Goal: Feedback & Contribution: Submit feedback/report problem

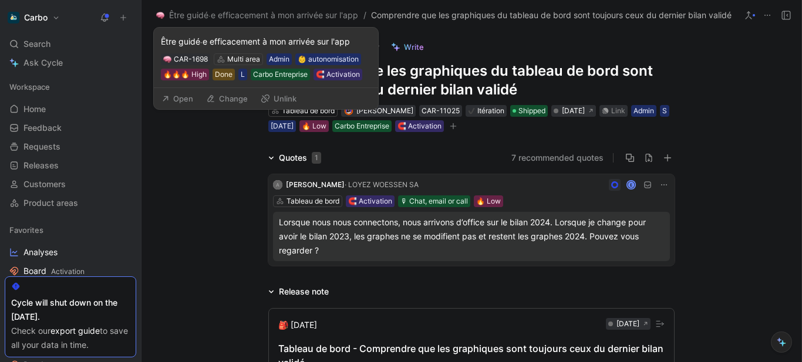
click at [181, 98] on button "Open" at bounding box center [177, 98] width 42 height 16
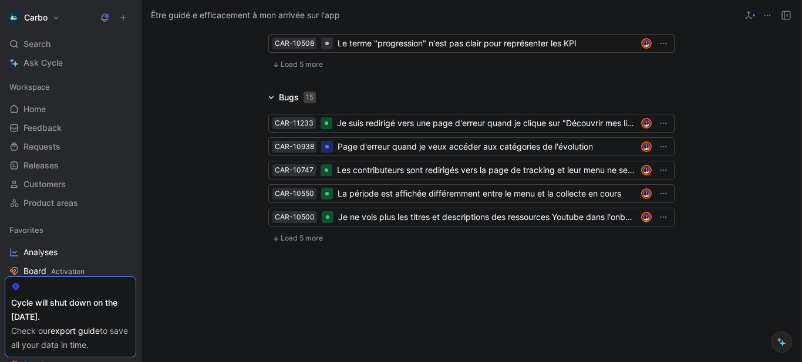
scroll to position [3119, 0]
click at [290, 69] on span "Load 5 more" at bounding box center [302, 64] width 42 height 9
click at [272, 68] on icon at bounding box center [275, 64] width 7 height 7
click at [295, 69] on span "Load 5 more" at bounding box center [302, 64] width 42 height 9
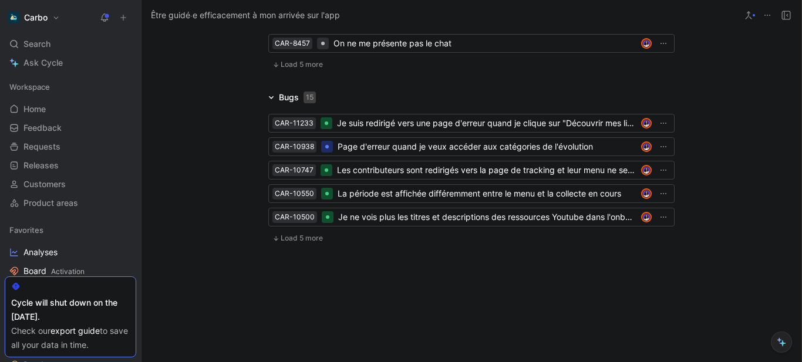
scroll to position [3372, 0]
click at [272, 68] on icon at bounding box center [275, 64] width 7 height 7
click at [291, 69] on span "Load 2 more" at bounding box center [302, 64] width 42 height 9
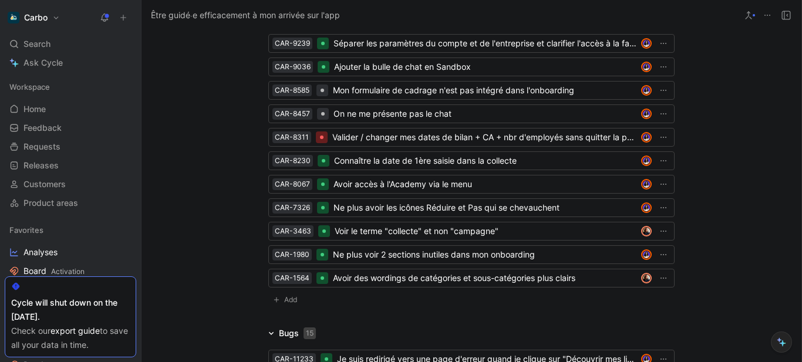
scroll to position [3107, 0]
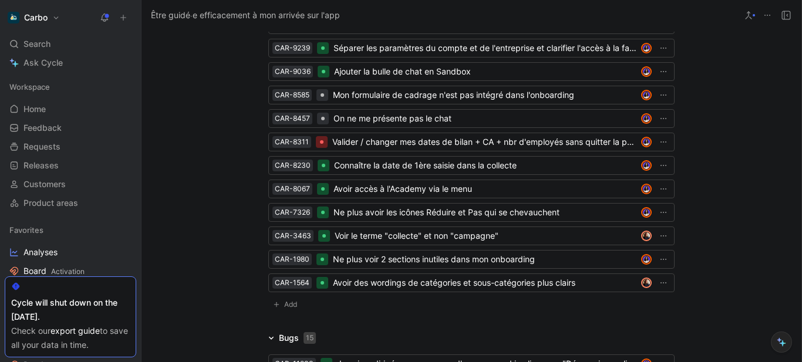
drag, startPoint x: 212, startPoint y: 261, endPoint x: 181, endPoint y: 201, distance: 67.5
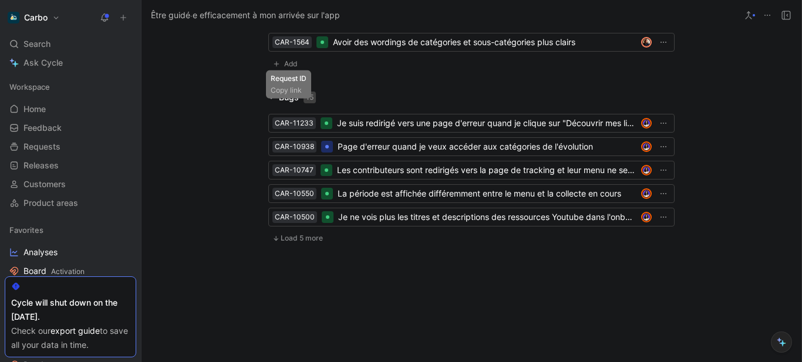
scroll to position [3654, 0]
click at [289, 70] on span "Add" at bounding box center [292, 64] width 16 height 12
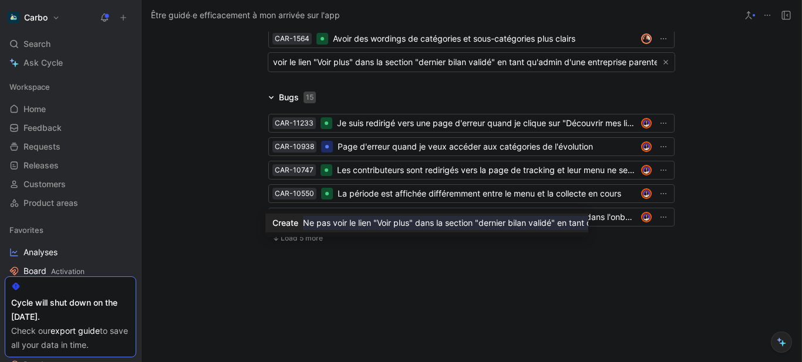
scroll to position [0, 35]
type input "Ne pas voir le lien "Voir plus" dans la section "dernier bilan validé" en tant …"
click at [500, 219] on mark "Ne pas voir le lien "Voir plus" dans la section "dernier bilan validé" en tant …" at bounding box center [511, 223] width 416 height 14
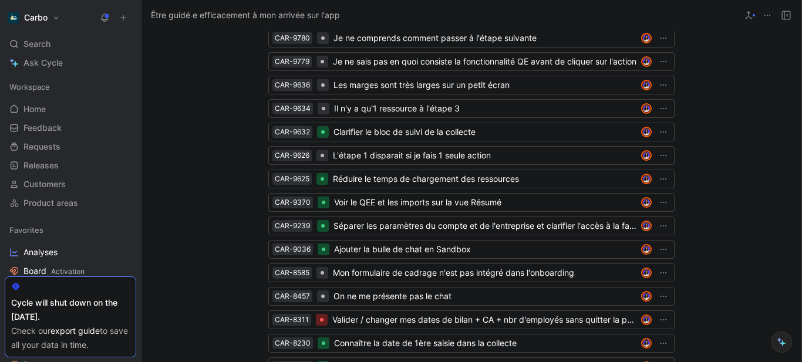
scroll to position [2892, 0]
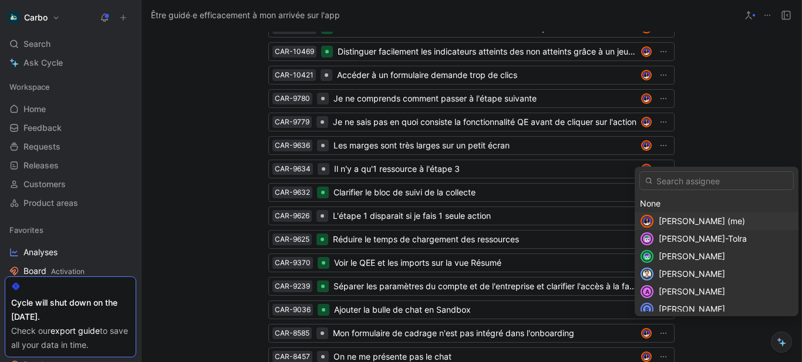
click at [696, 219] on span "[PERSON_NAME] (me)" at bounding box center [702, 221] width 86 height 10
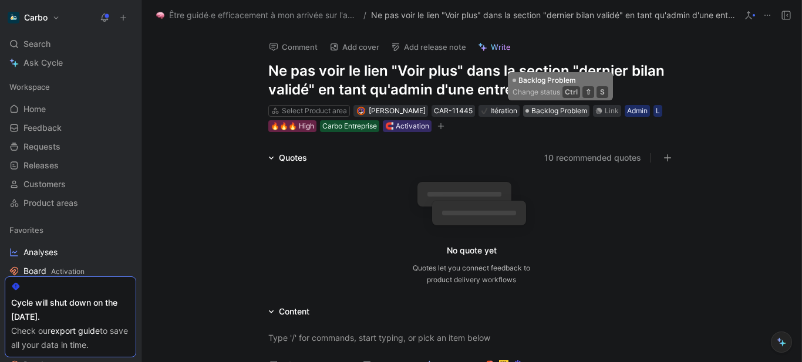
click at [537, 113] on span "Backlog Problem" at bounding box center [559, 111] width 56 height 12
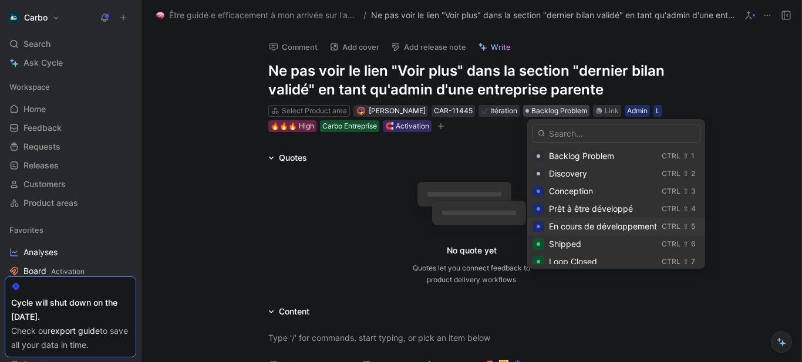
click at [585, 224] on span "En cours de développement" at bounding box center [603, 226] width 108 height 10
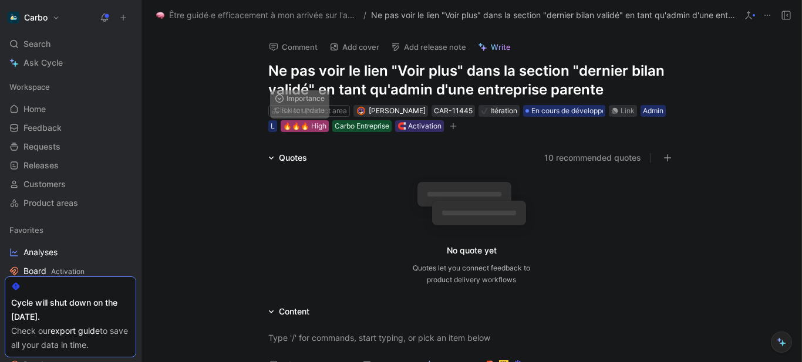
click at [302, 129] on div "🔥🔥🔥 High" at bounding box center [304, 126] width 43 height 12
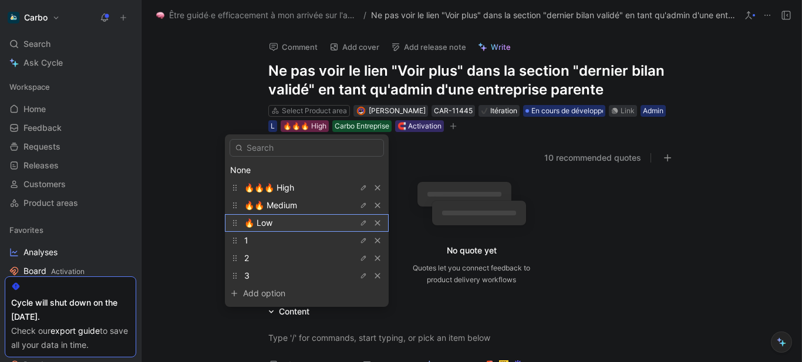
click at [299, 222] on div "🔥 Low" at bounding box center [288, 223] width 88 height 14
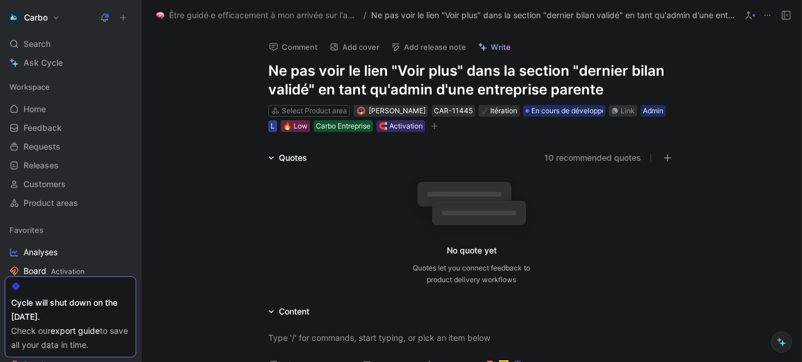
click at [271, 127] on div "L" at bounding box center [273, 126] width 4 height 12
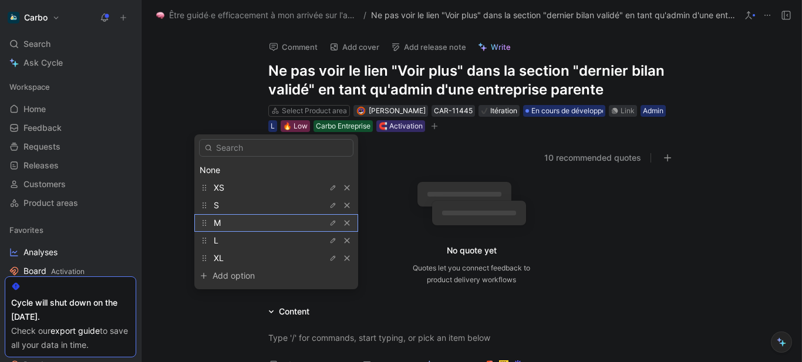
click at [252, 221] on div "M" at bounding box center [258, 223] width 88 height 14
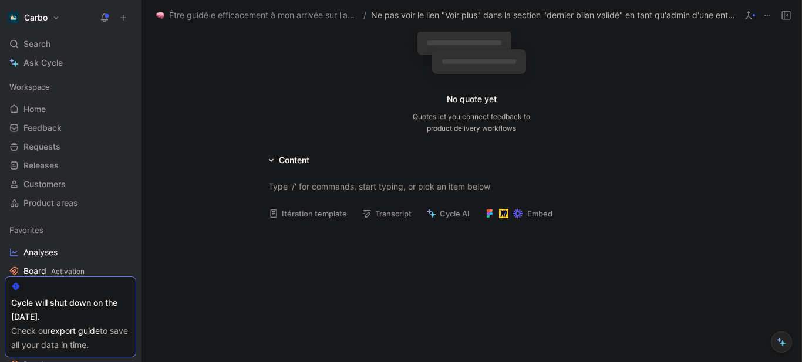
scroll to position [164, 0]
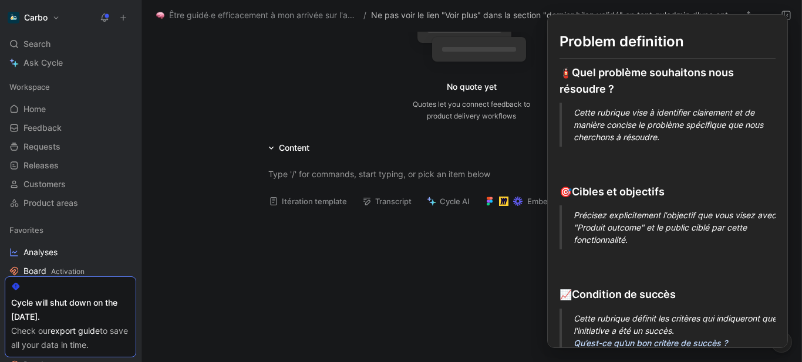
click at [315, 200] on button "Itération template" at bounding box center [308, 201] width 89 height 16
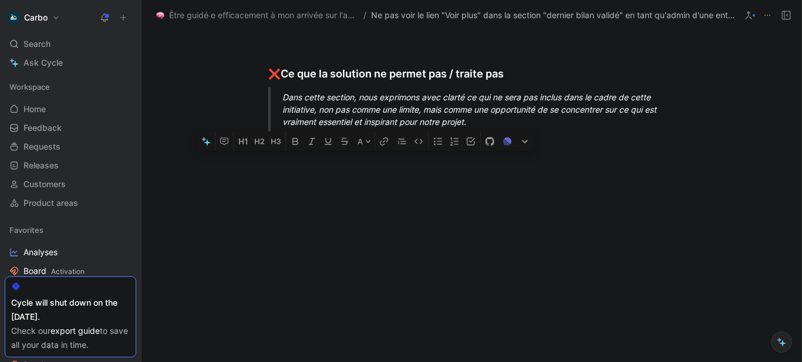
drag, startPoint x: 266, startPoint y: 180, endPoint x: 544, endPoint y: 268, distance: 291.3
click at [544, 268] on div "Comment Add cover Add release note Write Ne pas voir le lien "Voir plus" dans l…" at bounding box center [471, 197] width 660 height 332
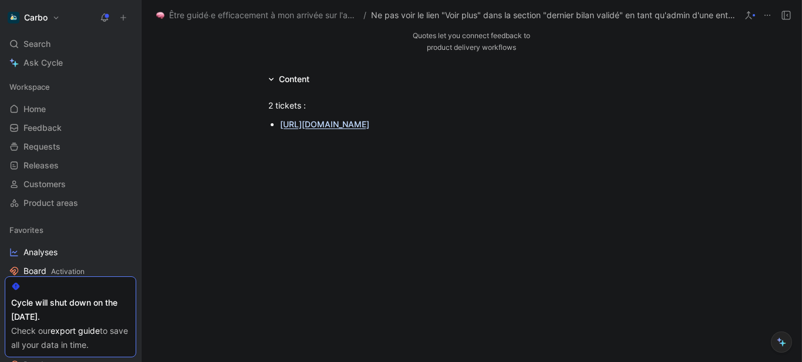
scroll to position [239, 0]
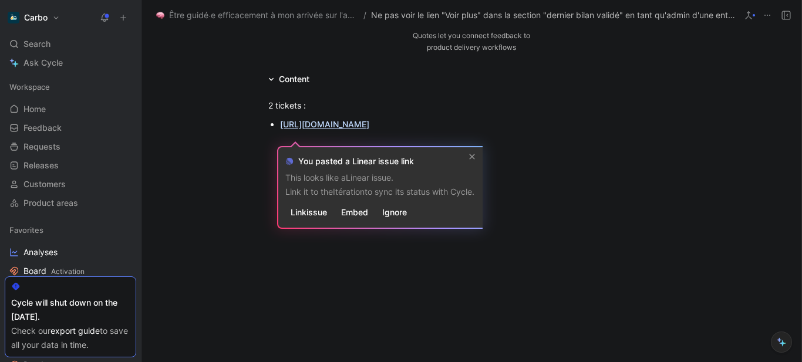
click at [265, 116] on ul "[URL][DOMAIN_NAME]" at bounding box center [471, 124] width 451 height 16
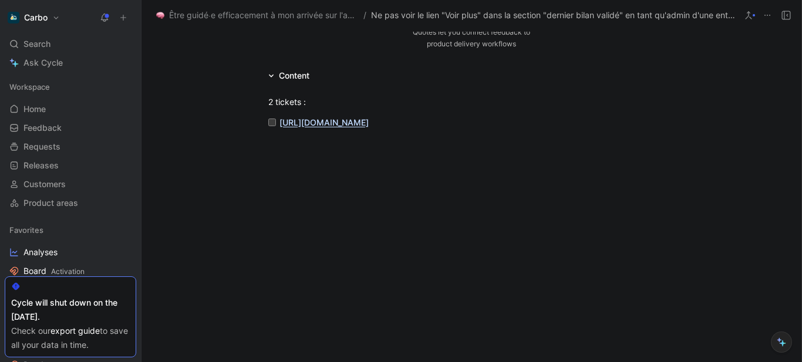
click at [268, 119] on input "checkbox" at bounding box center [272, 123] width 8 height 8
checkbox input "true"
click at [532, 129] on div "[URL][DOMAIN_NAME]" at bounding box center [475, 122] width 393 height 12
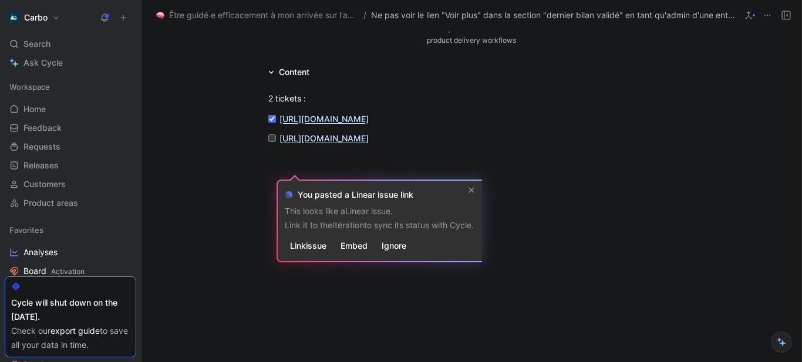
click at [227, 127] on div "2 tickets : [URL][DOMAIN_NAME] [URL][DOMAIN_NAME]" at bounding box center [471, 118] width 660 height 78
